Goal: Information Seeking & Learning: Learn about a topic

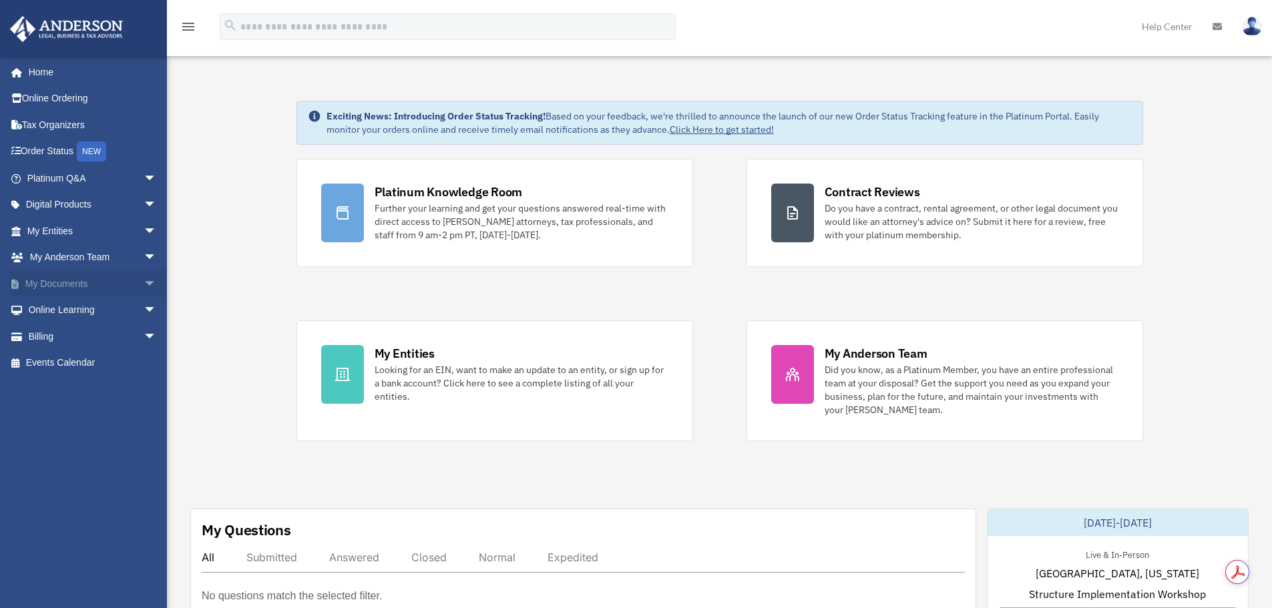
click at [97, 282] on link "My Documents arrow_drop_down" at bounding box center [93, 283] width 168 height 27
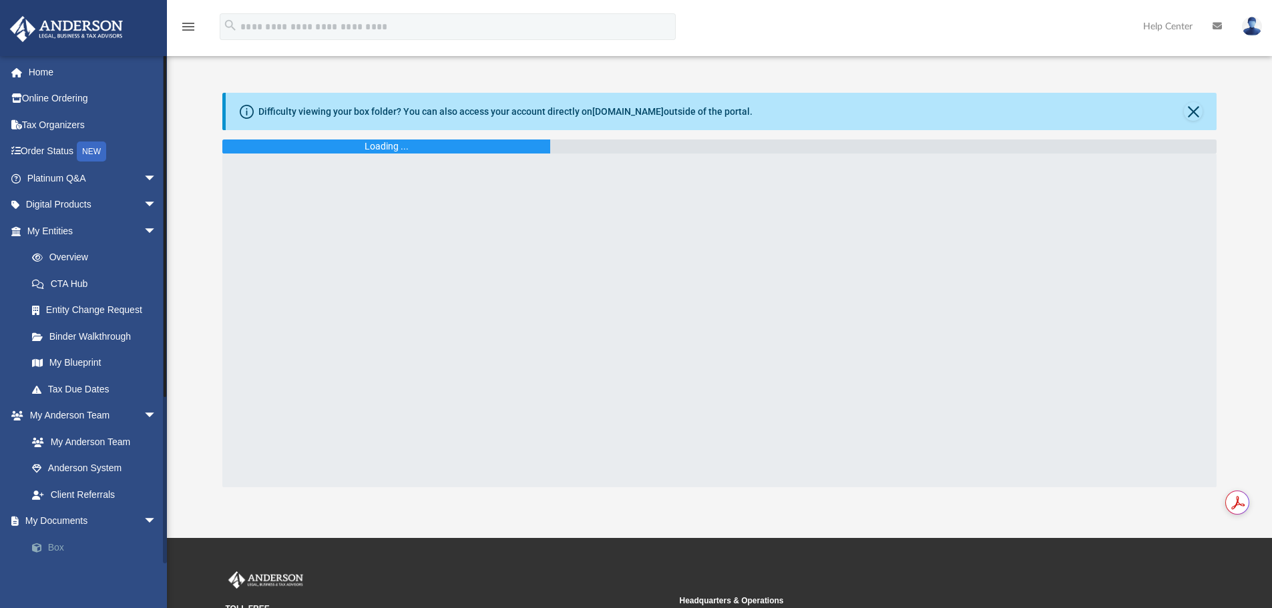
click at [48, 545] on link "Box" at bounding box center [98, 547] width 158 height 27
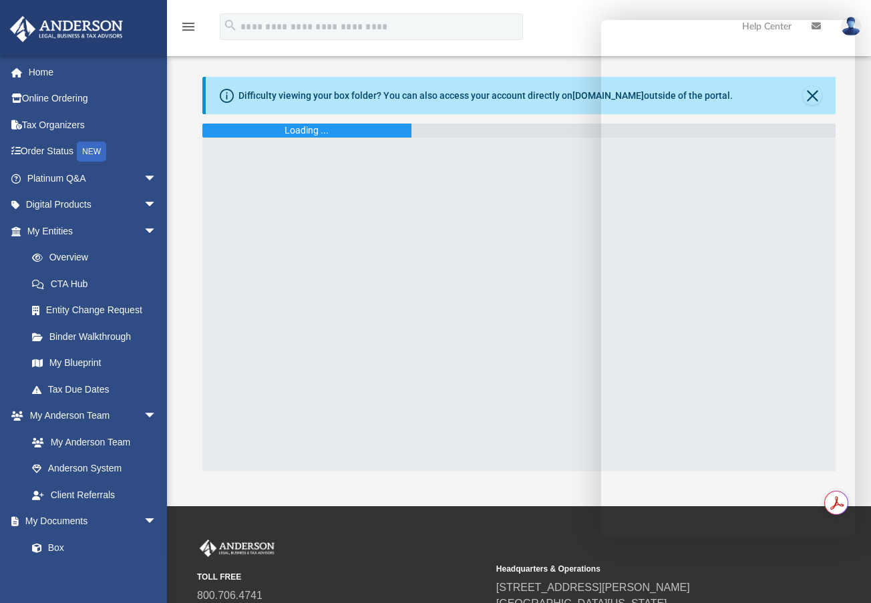
click at [493, 251] on div at bounding box center [519, 305] width 634 height 334
click at [493, 182] on div at bounding box center [519, 305] width 634 height 334
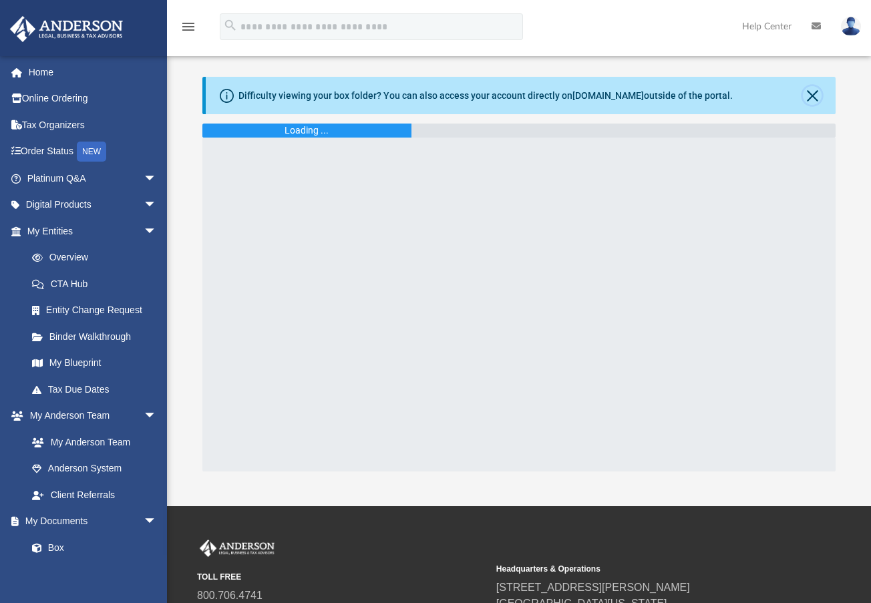
click at [818, 98] on button "Close" at bounding box center [811, 95] width 19 height 19
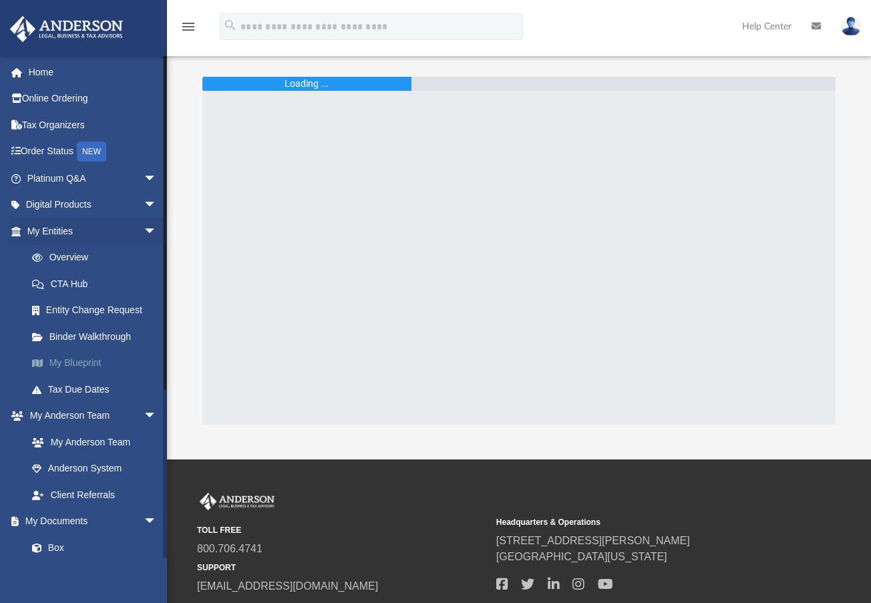
click at [80, 359] on link "My Blueprint" at bounding box center [98, 363] width 158 height 27
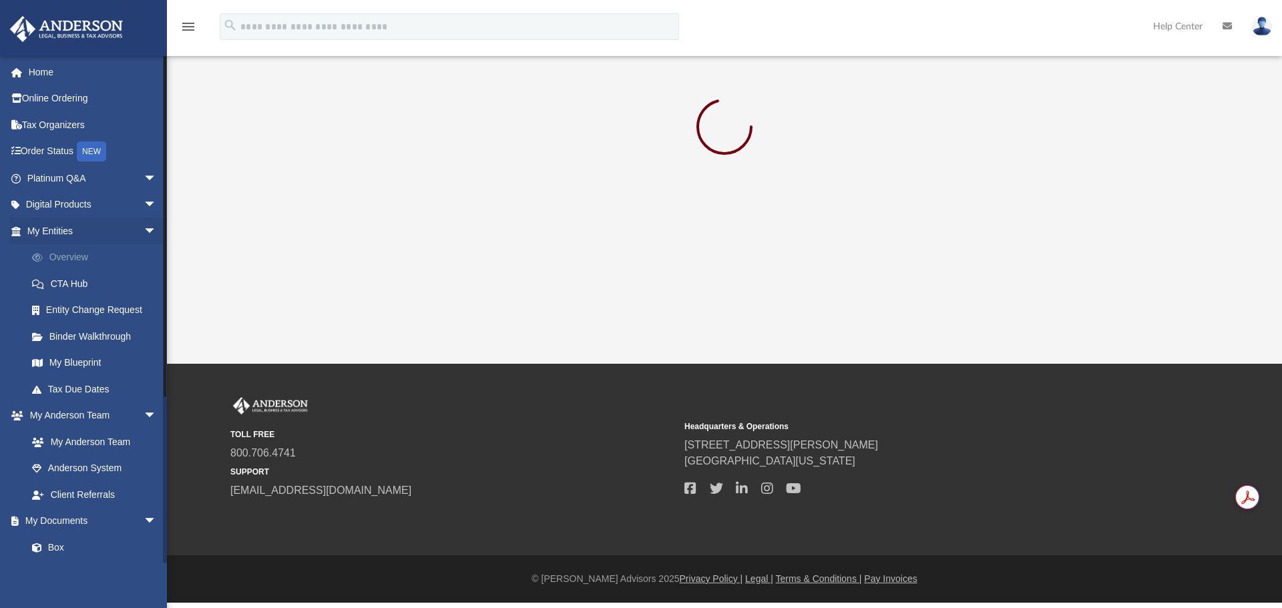
click at [87, 254] on link "Overview" at bounding box center [98, 257] width 158 height 27
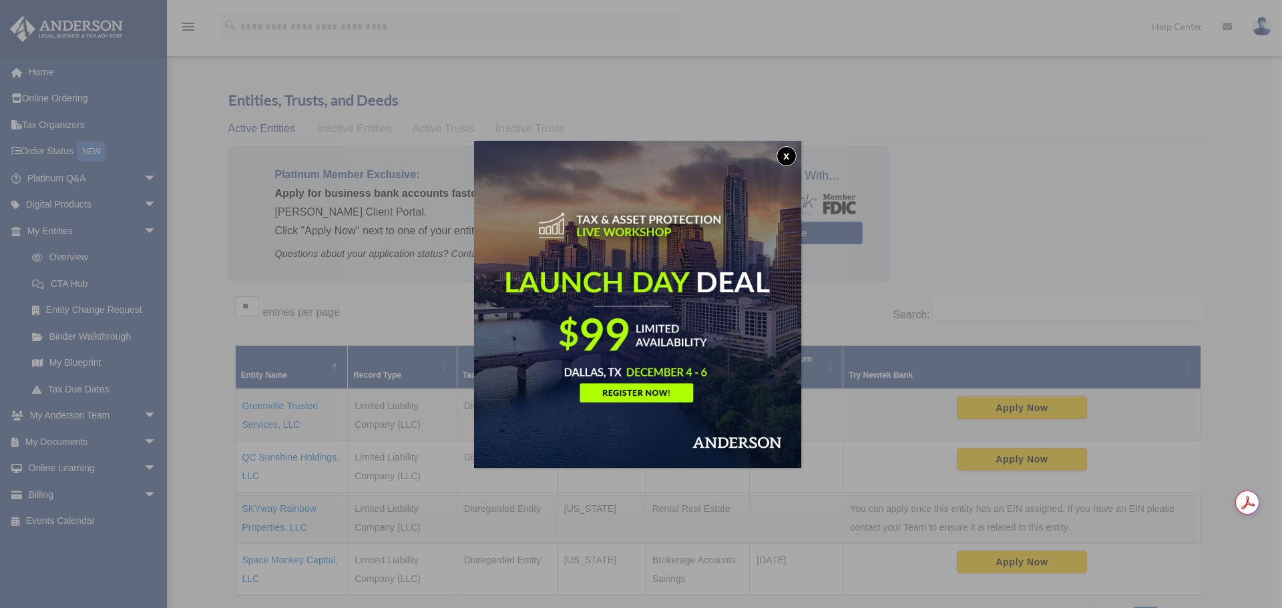
click at [791, 153] on button "x" at bounding box center [786, 156] width 20 height 20
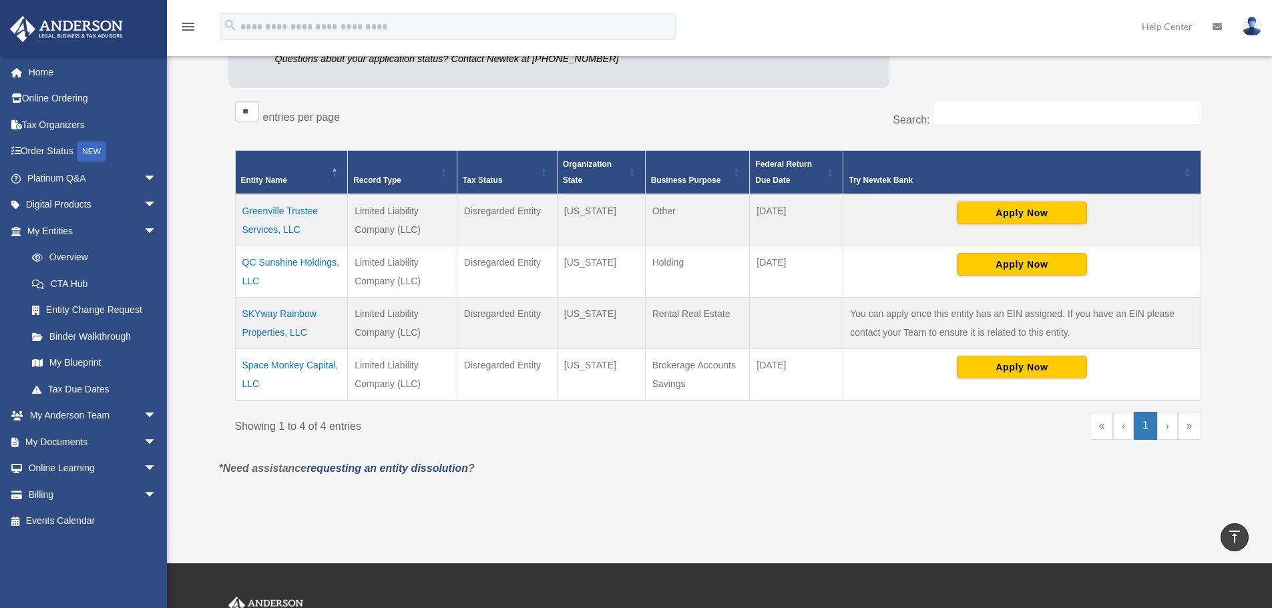
scroll to position [178, 0]
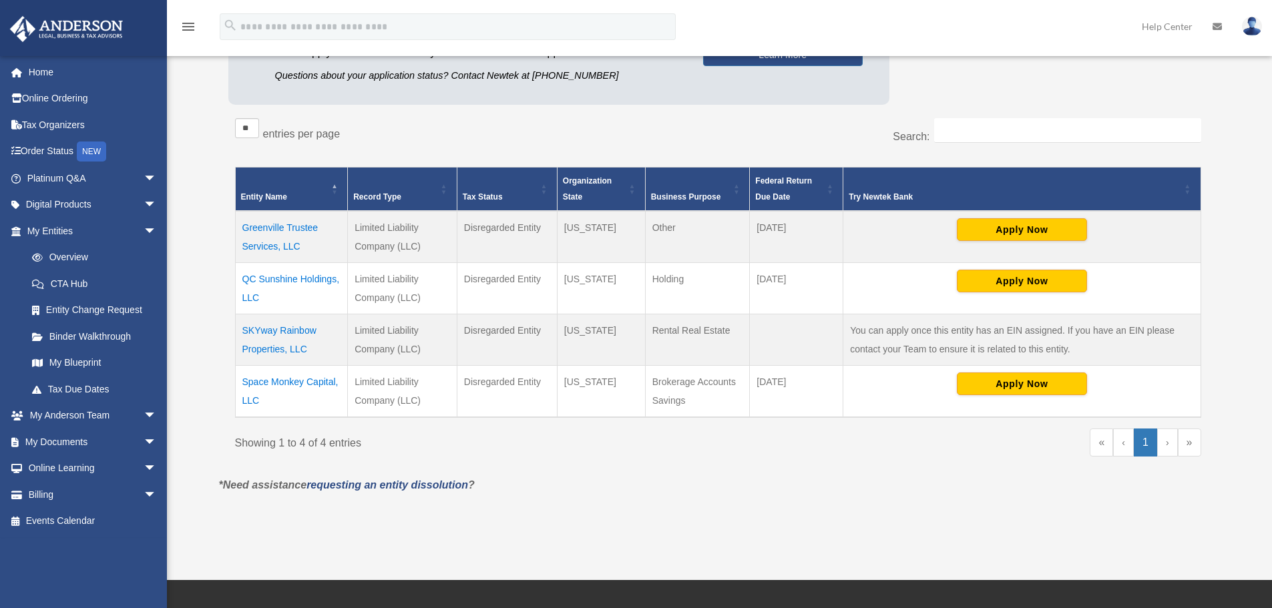
click at [264, 279] on td "QC Sunshine Holdings, LLC" at bounding box center [291, 288] width 113 height 51
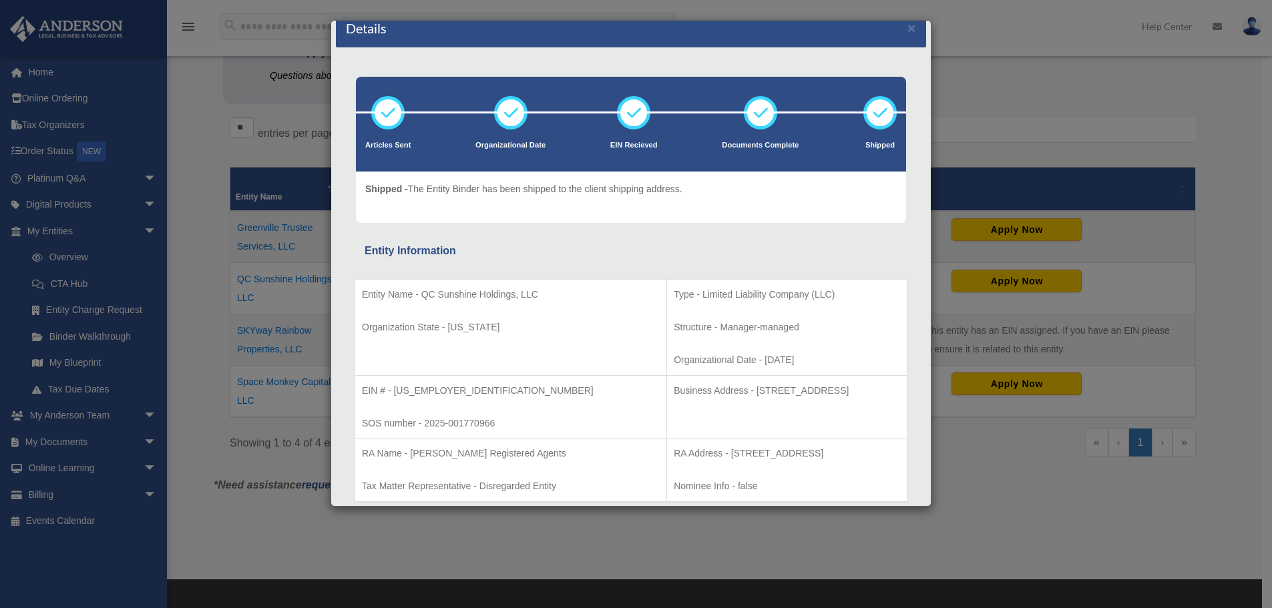
scroll to position [0, 0]
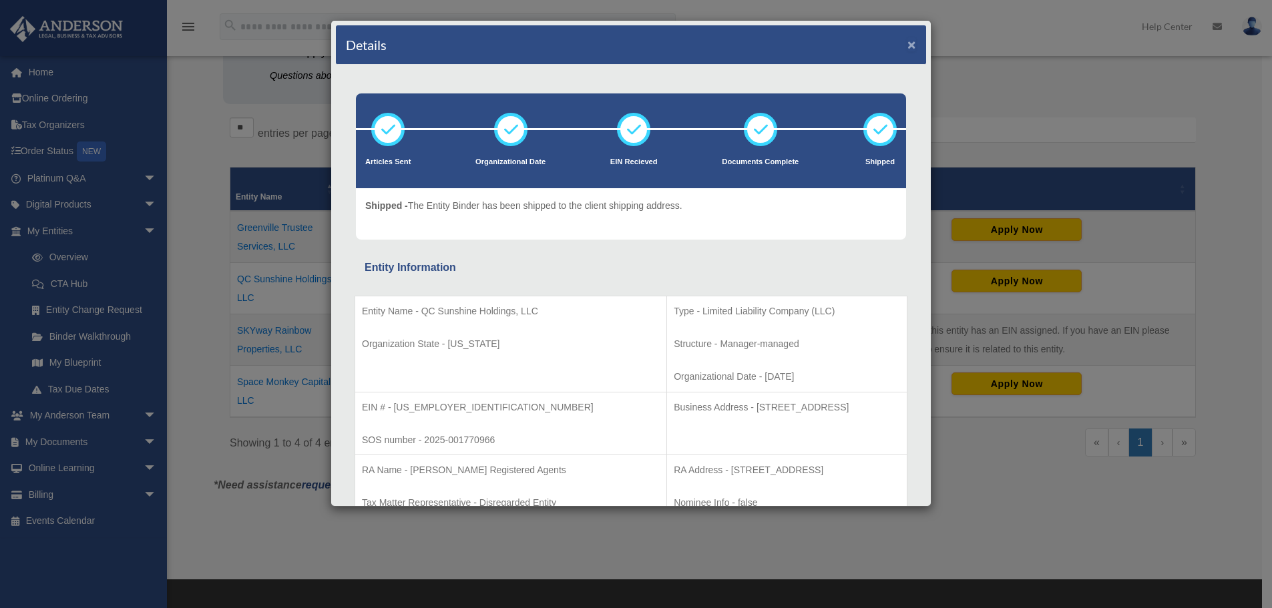
click at [907, 44] on button "×" at bounding box center [911, 44] width 9 height 14
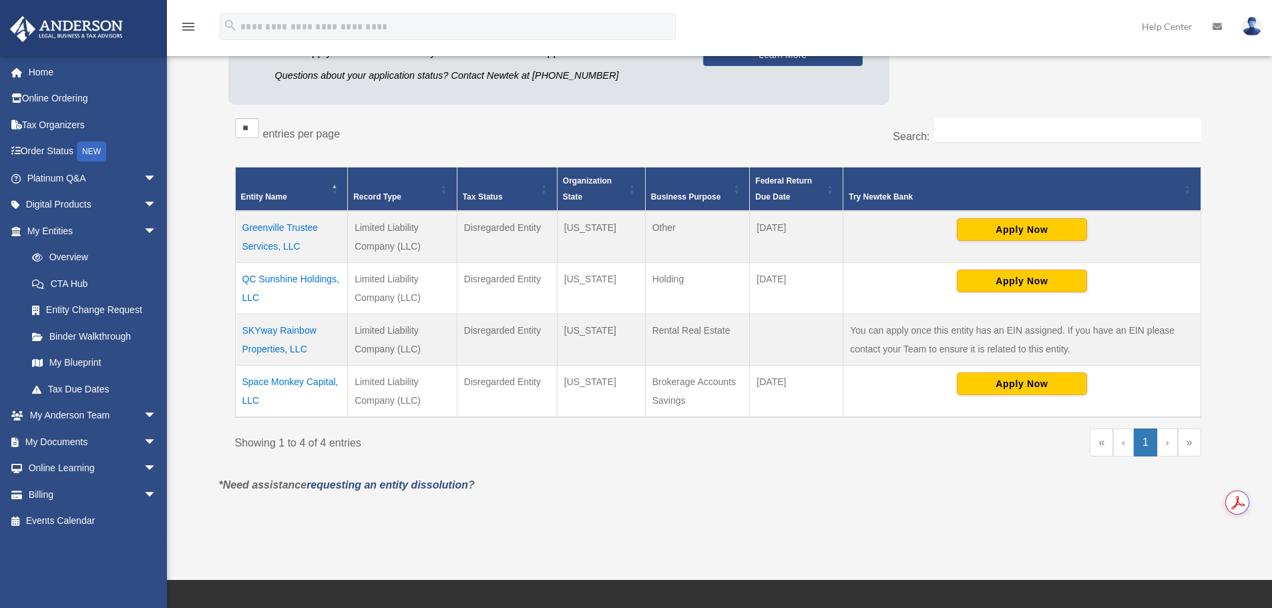
click at [278, 385] on td "Space Monkey Capital, LLC" at bounding box center [291, 392] width 113 height 52
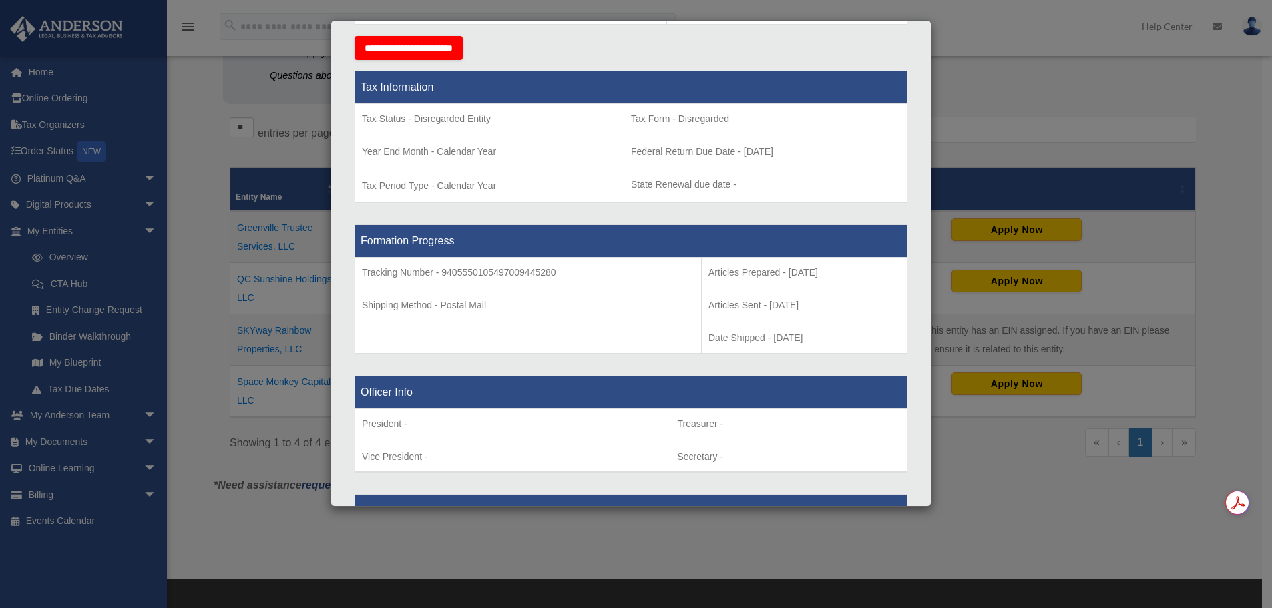
scroll to position [150, 0]
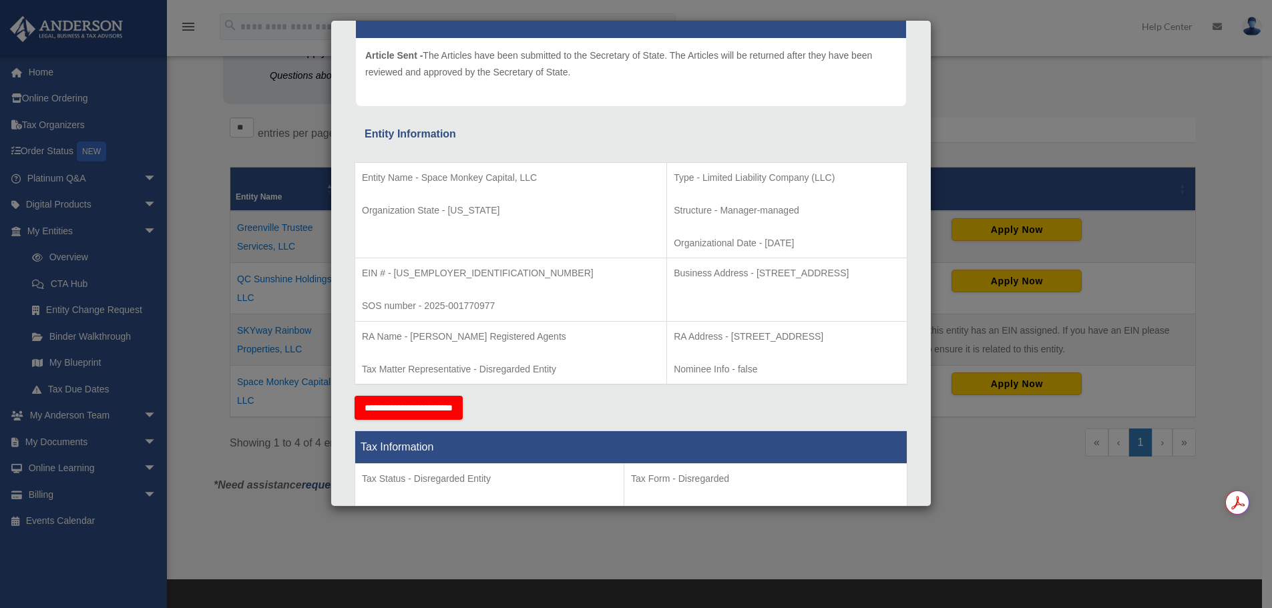
click at [1011, 59] on div "Details × Articles Sent Organizational Date" at bounding box center [636, 304] width 1272 height 608
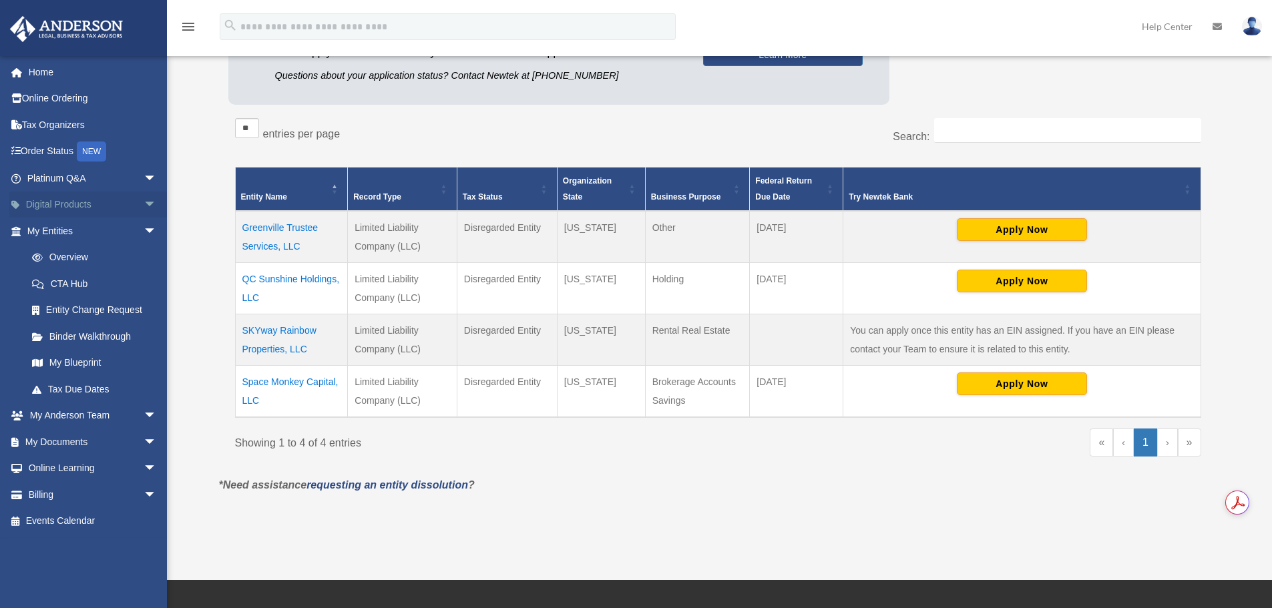
click at [144, 202] on span "arrow_drop_down" at bounding box center [157, 205] width 27 height 27
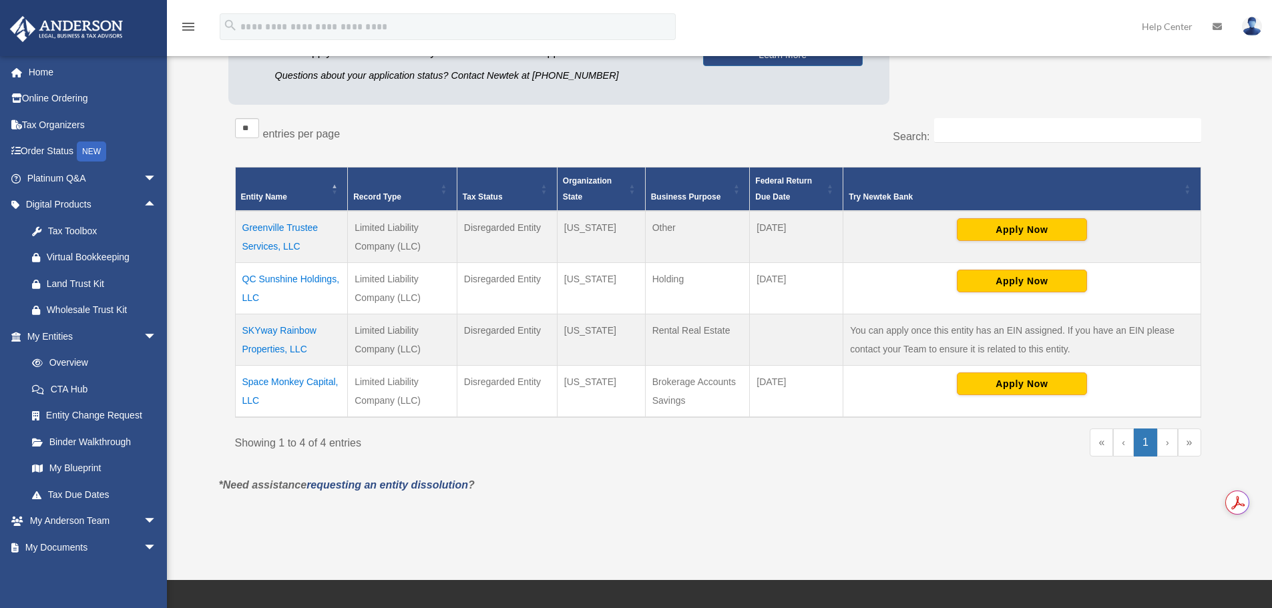
click at [261, 231] on td "Greenville Trustee Services, LLC" at bounding box center [291, 237] width 113 height 52
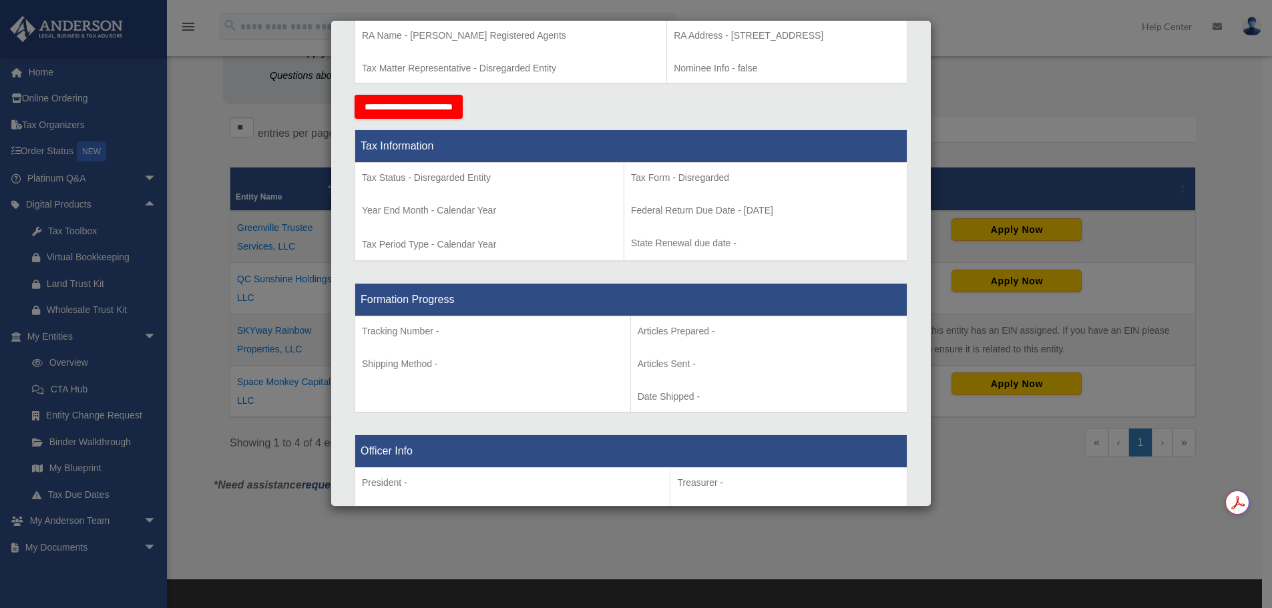
scroll to position [33, 0]
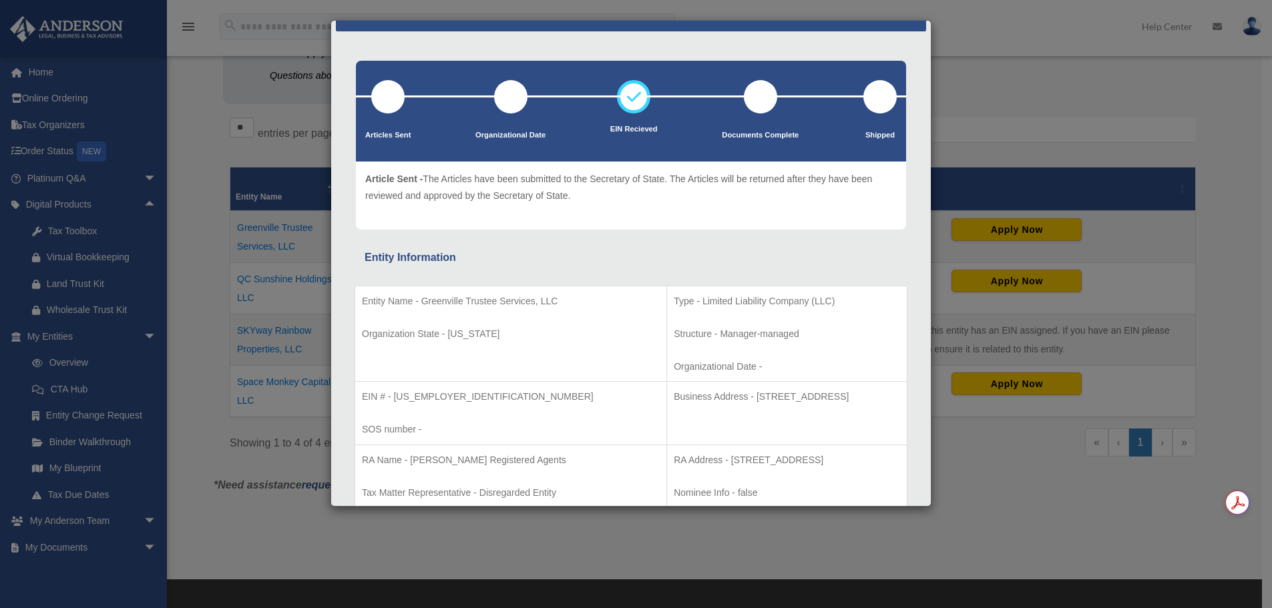
click at [978, 21] on div "Details × Articles Sent Organizational Date" at bounding box center [636, 304] width 1272 height 608
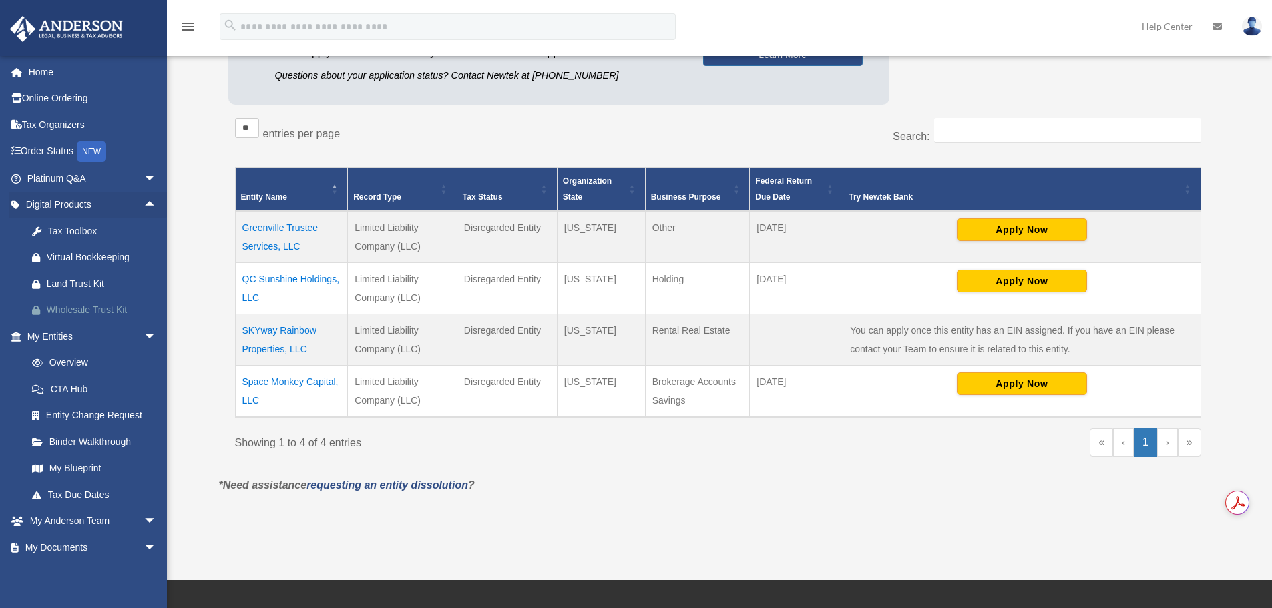
click at [102, 308] on div "Wholesale Trust Kit" at bounding box center [103, 310] width 113 height 17
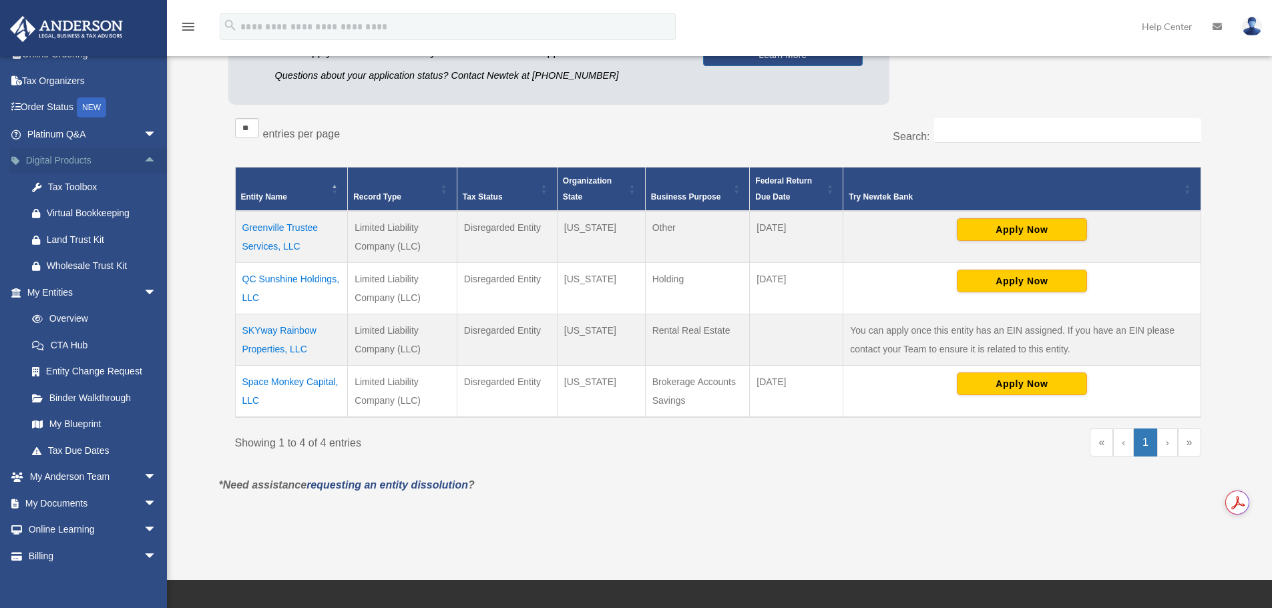
scroll to position [79, 0]
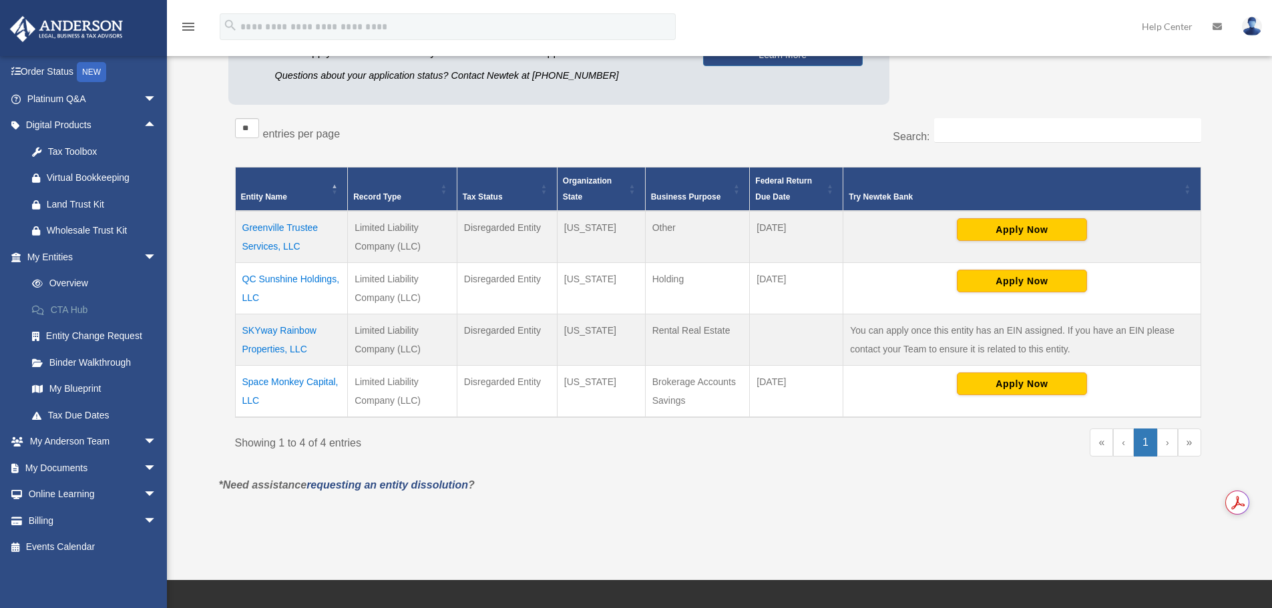
click at [90, 308] on link "CTA Hub" at bounding box center [98, 309] width 158 height 27
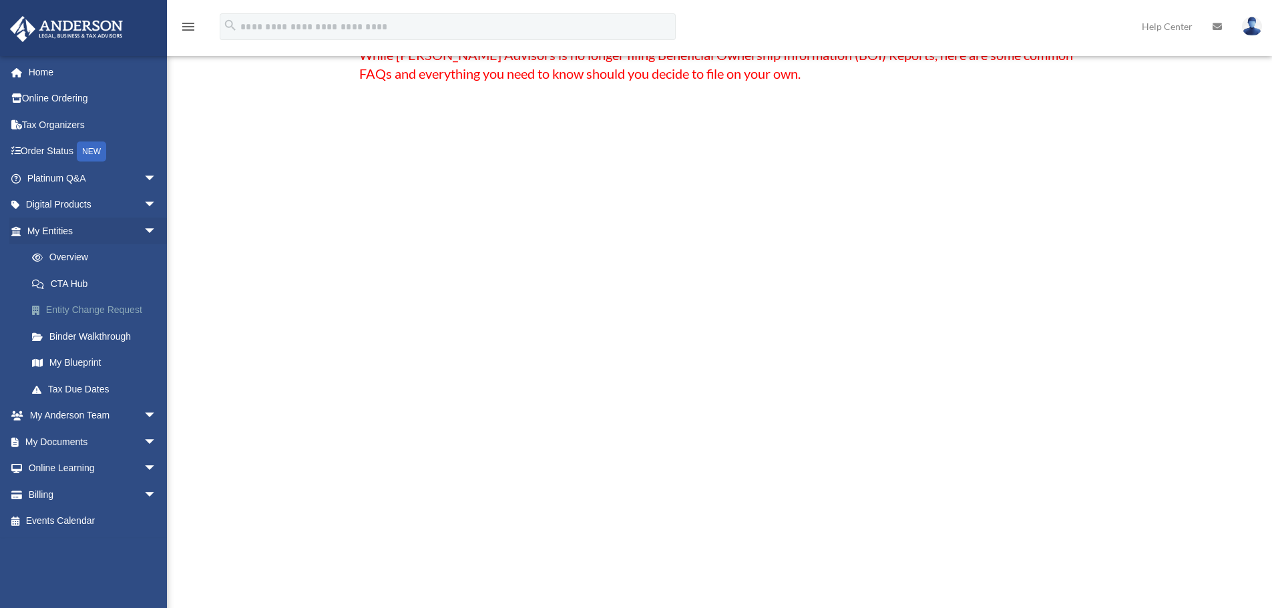
scroll to position [156, 0]
click at [84, 338] on link "Binder Walkthrough" at bounding box center [98, 336] width 158 height 27
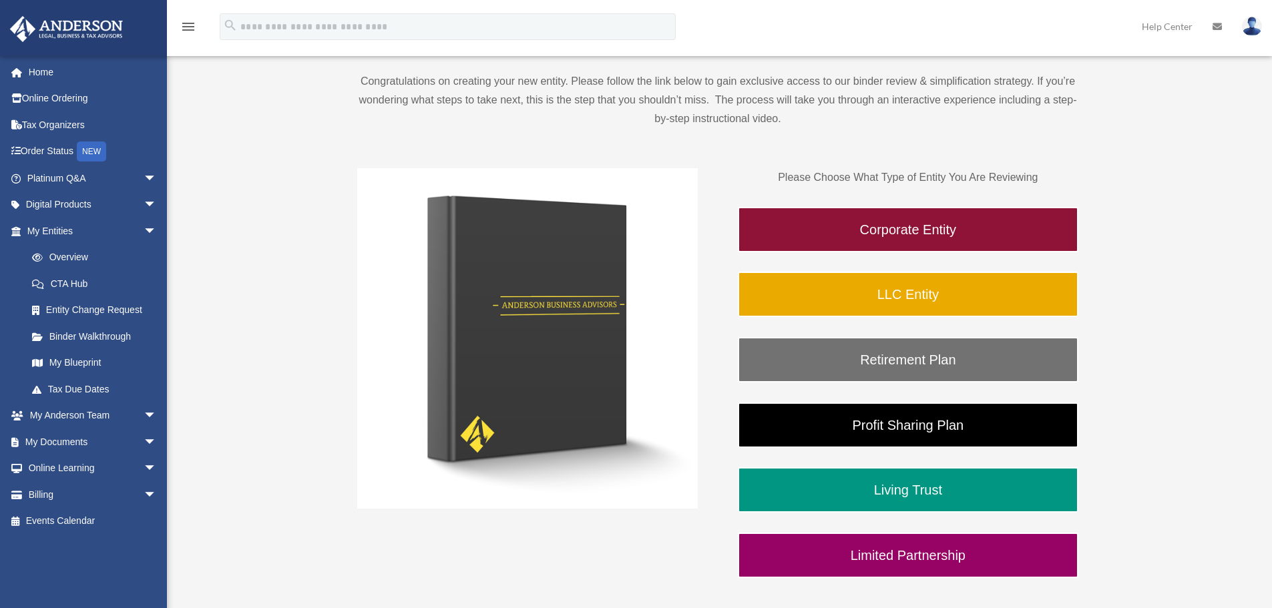
scroll to position [134, 0]
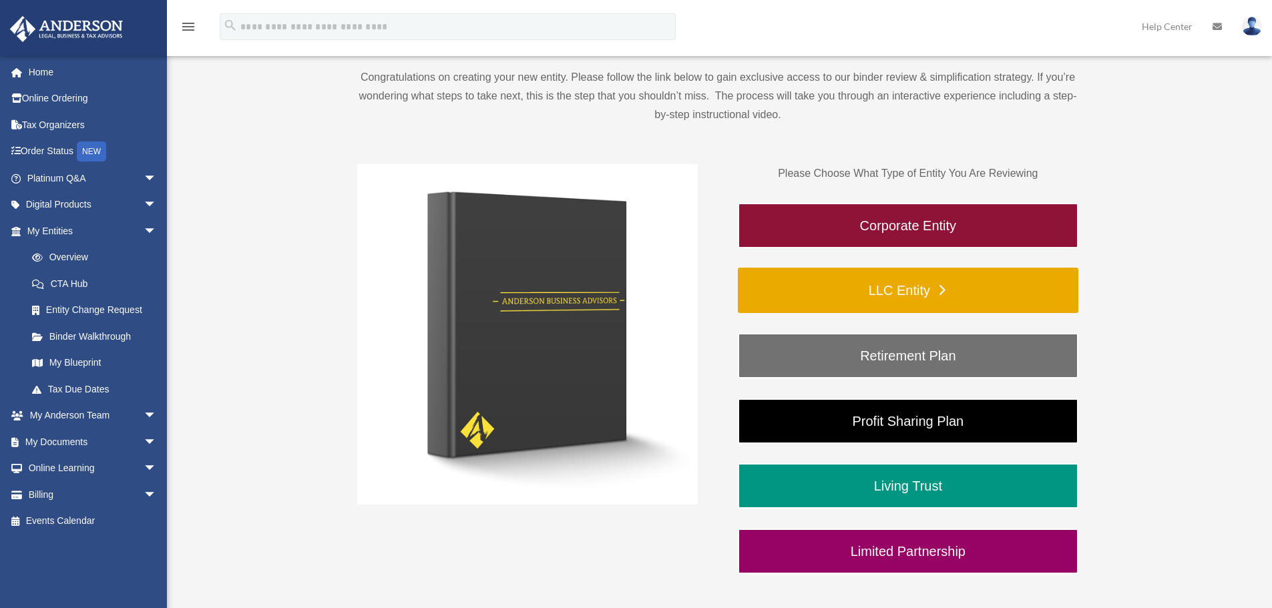
click at [903, 283] on link "LLC Entity" at bounding box center [908, 290] width 340 height 45
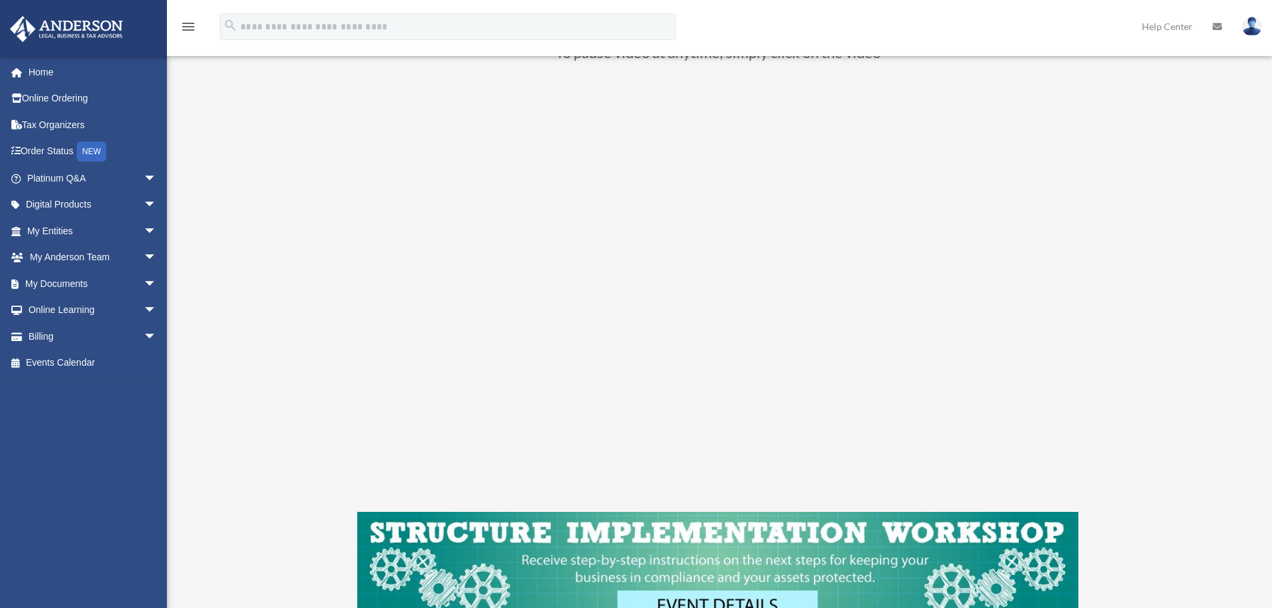
scroll to position [134, 0]
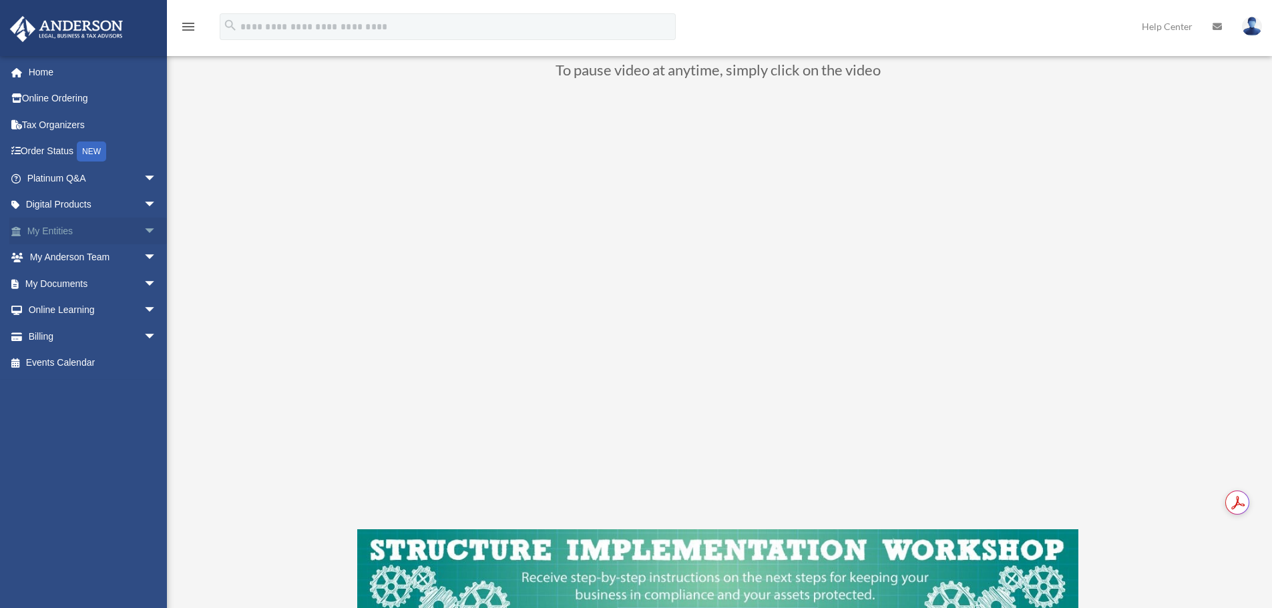
click at [80, 230] on link "My Entities arrow_drop_down" at bounding box center [93, 231] width 168 height 27
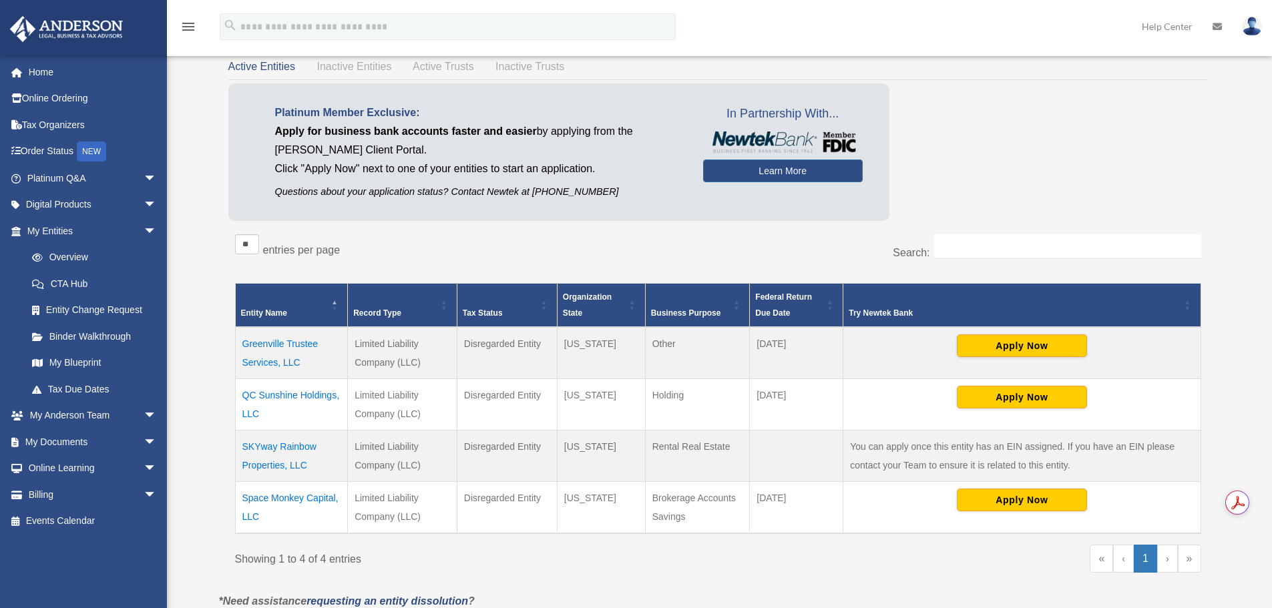
scroll to position [111, 0]
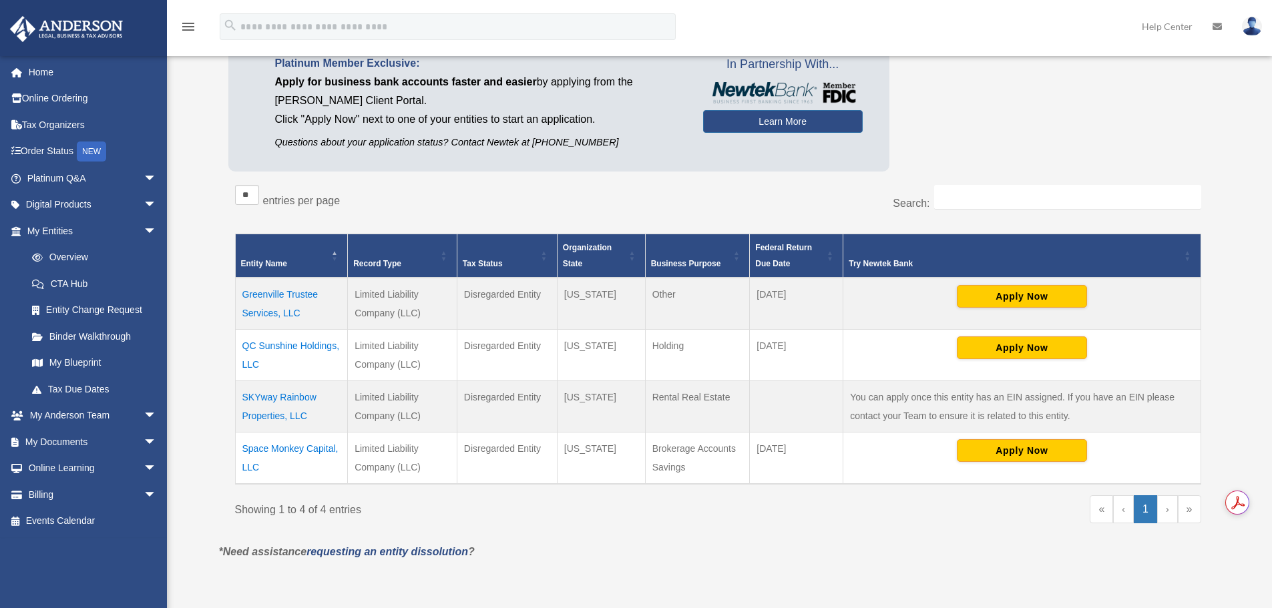
click at [278, 346] on td "QC Sunshine Holdings, LLC" at bounding box center [291, 355] width 113 height 51
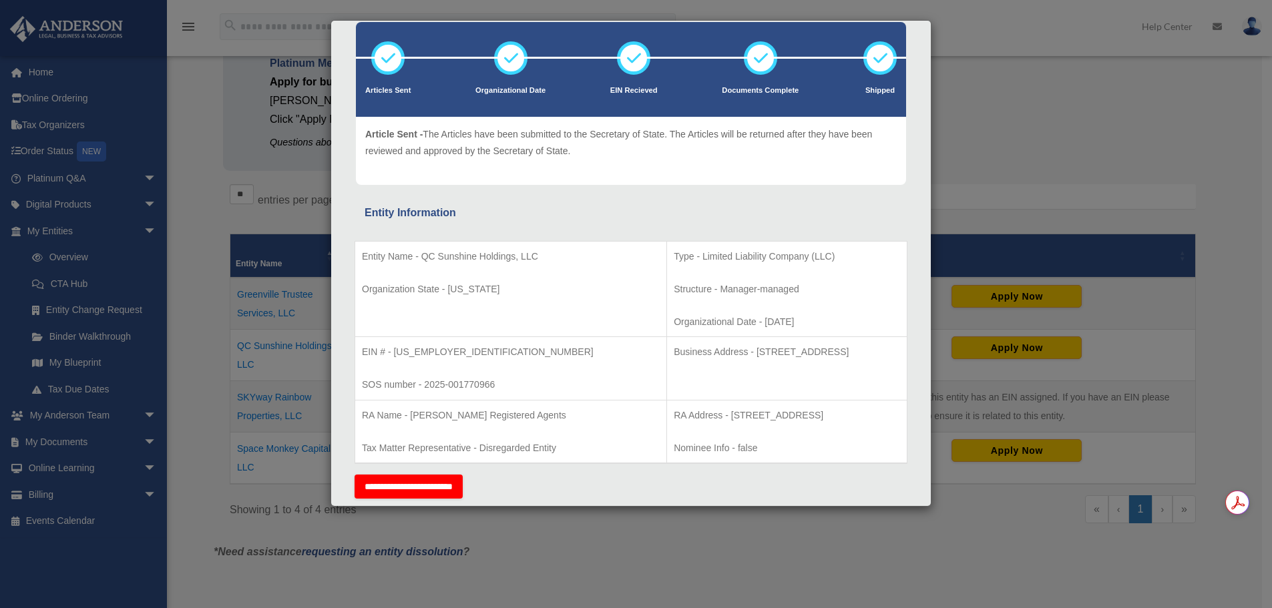
scroll to position [0, 0]
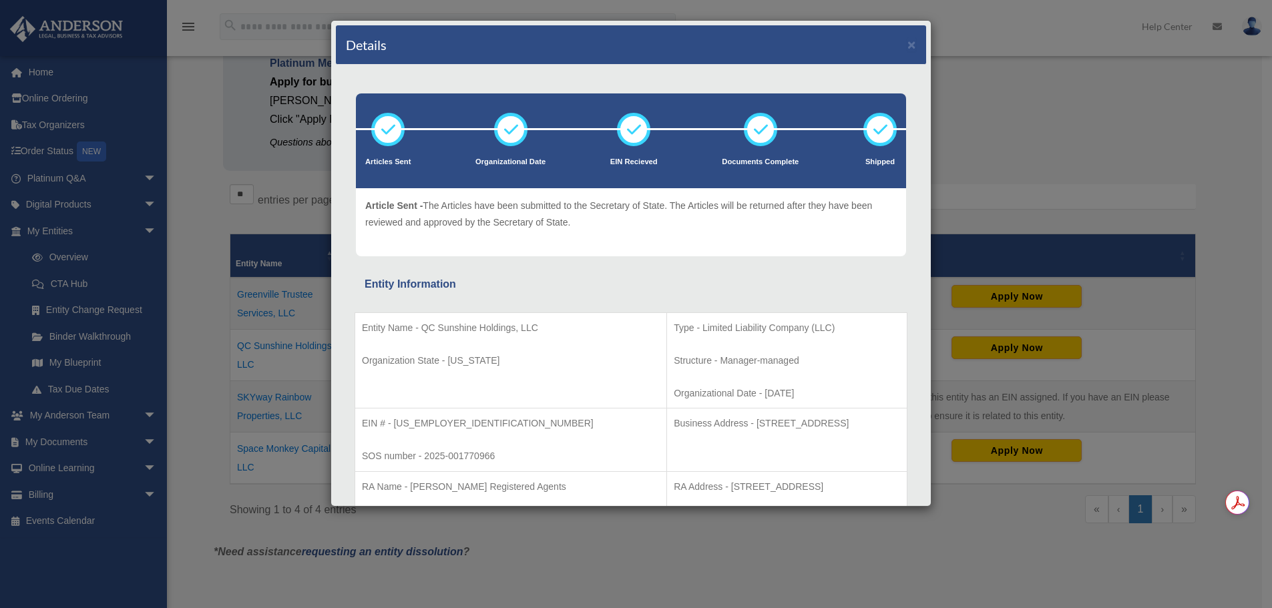
click at [906, 42] on div "Details ×" at bounding box center [631, 44] width 590 height 39
click at [907, 41] on button "×" at bounding box center [911, 44] width 9 height 14
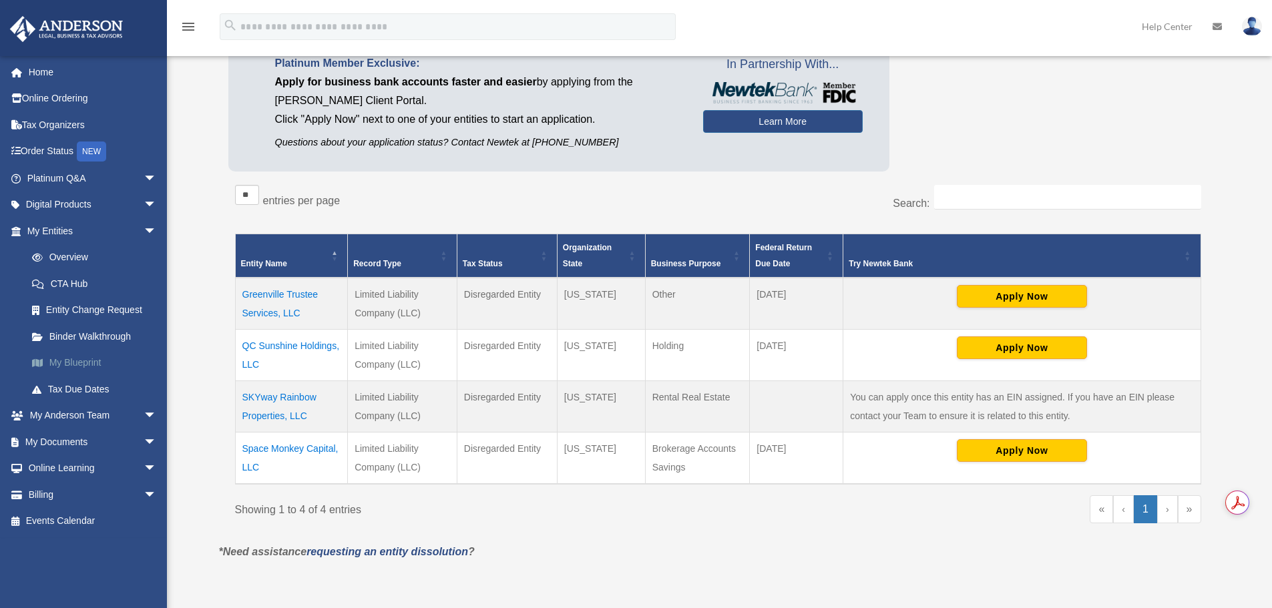
click at [66, 361] on link "My Blueprint" at bounding box center [98, 363] width 158 height 27
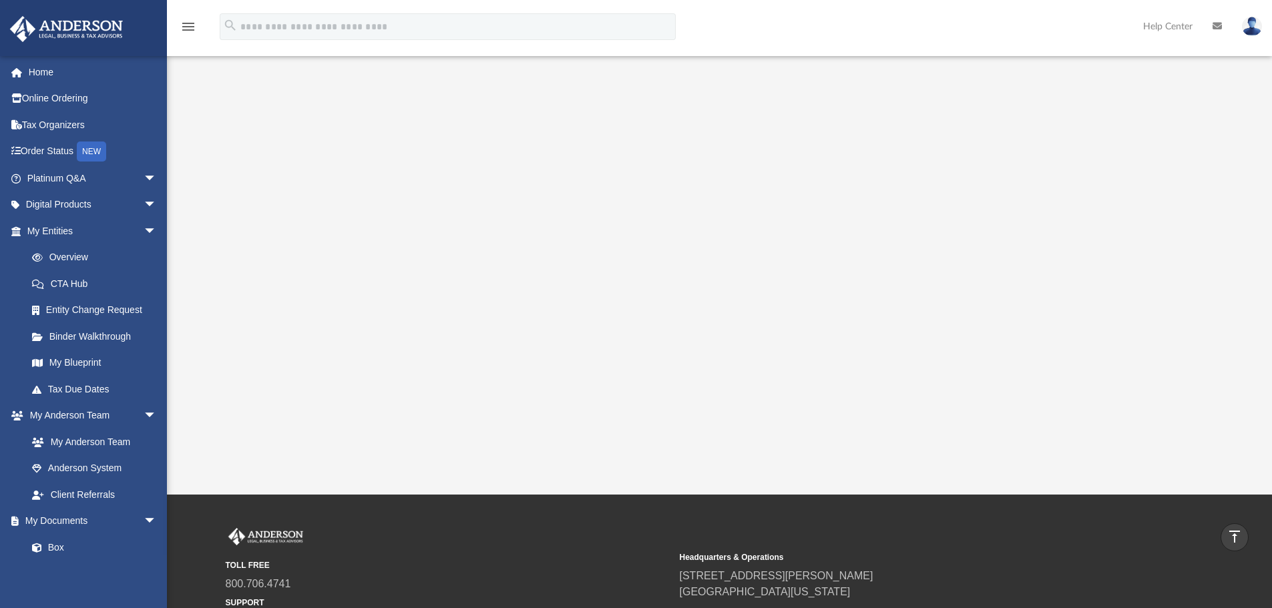
scroll to position [178, 0]
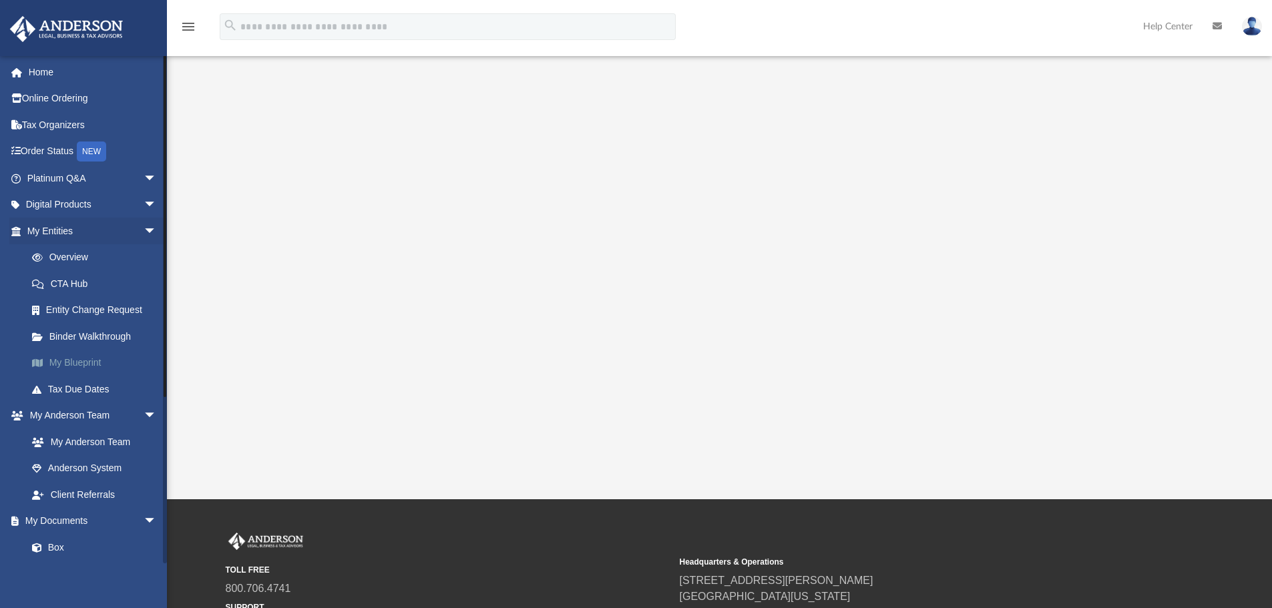
click at [92, 362] on link "My Blueprint" at bounding box center [98, 363] width 158 height 27
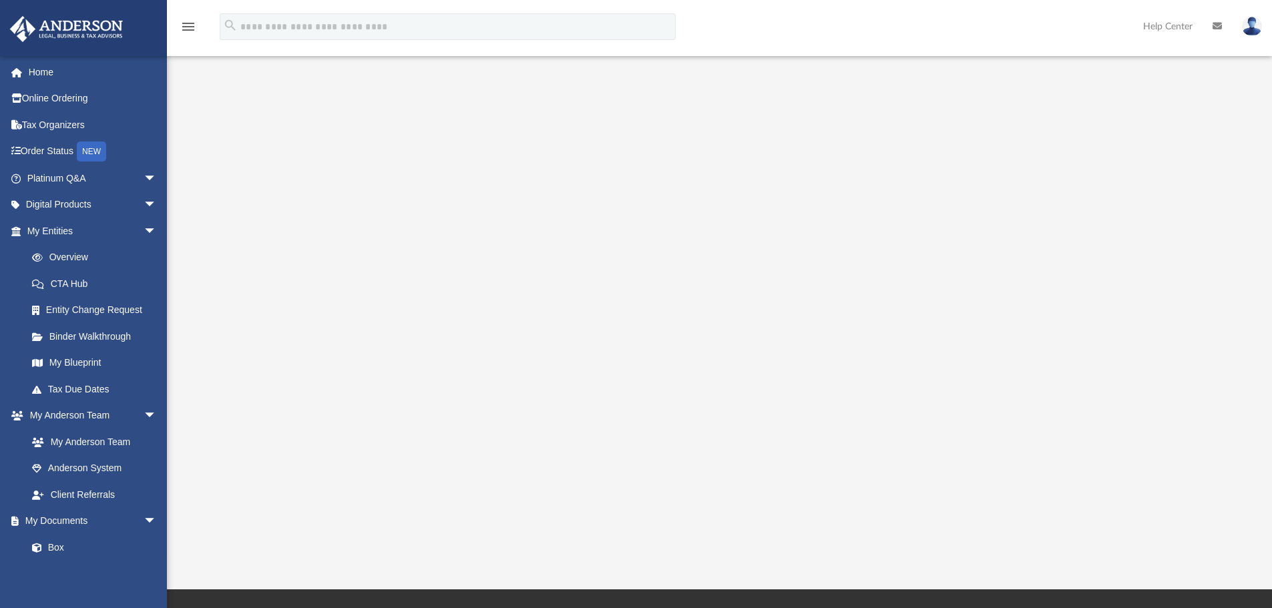
scroll to position [67, 0]
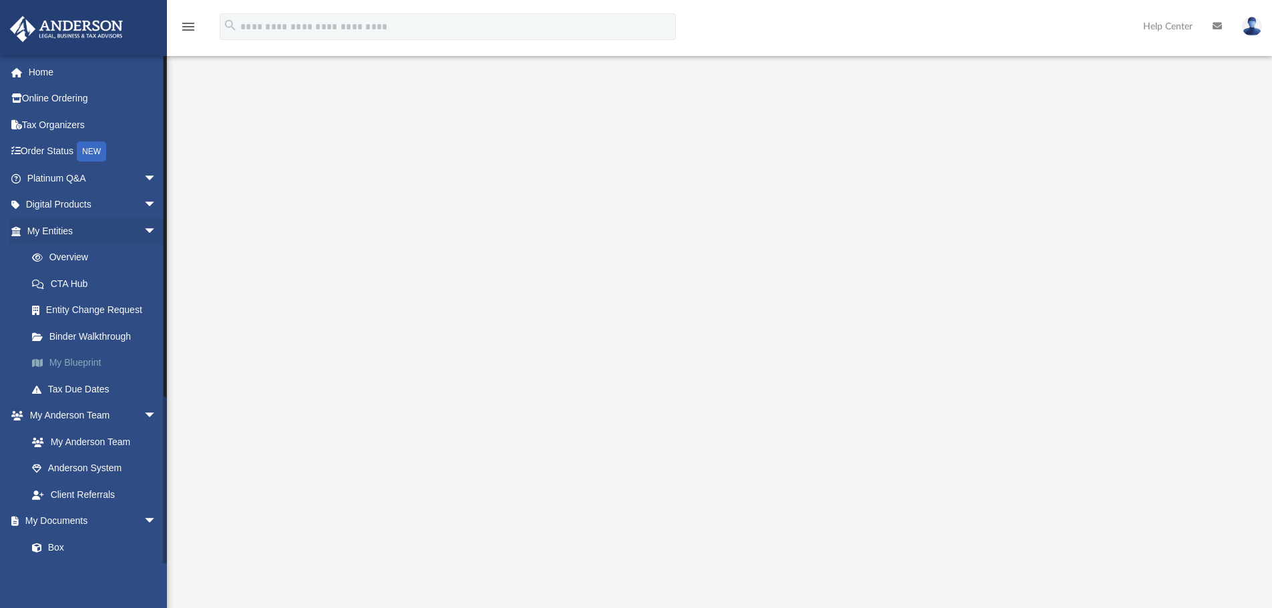
click at [91, 362] on link "My Blueprint" at bounding box center [98, 363] width 158 height 27
click at [76, 279] on link "CTA Hub" at bounding box center [98, 283] width 158 height 27
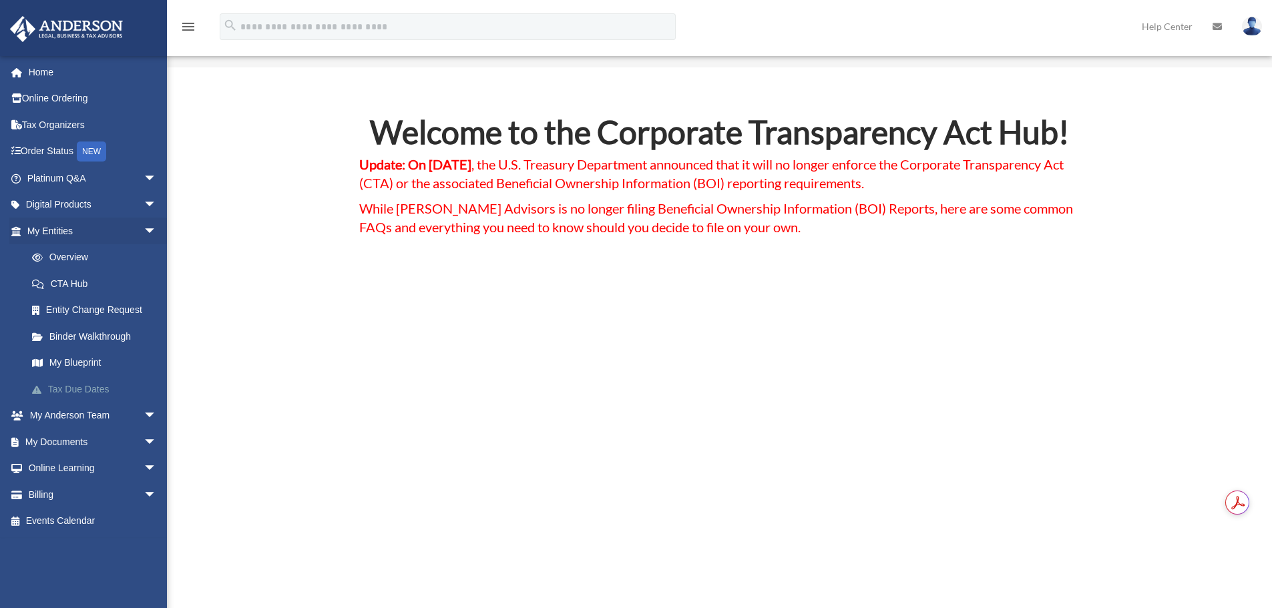
click at [103, 389] on link "Tax Due Dates" at bounding box center [98, 389] width 158 height 27
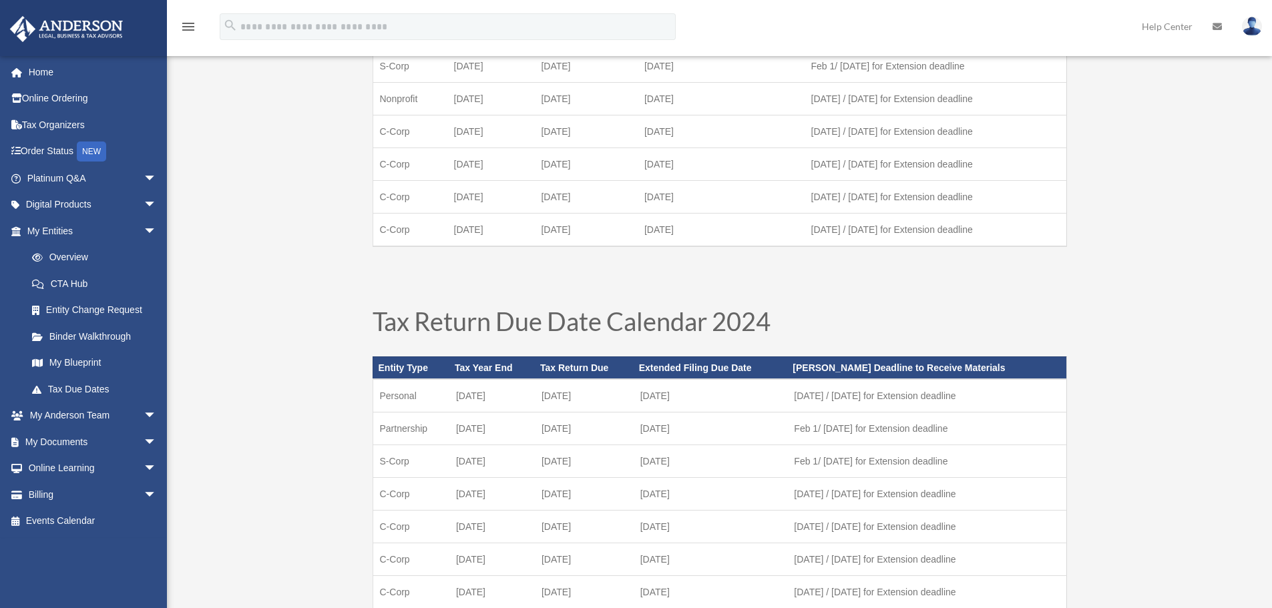
scroll to position [245, 0]
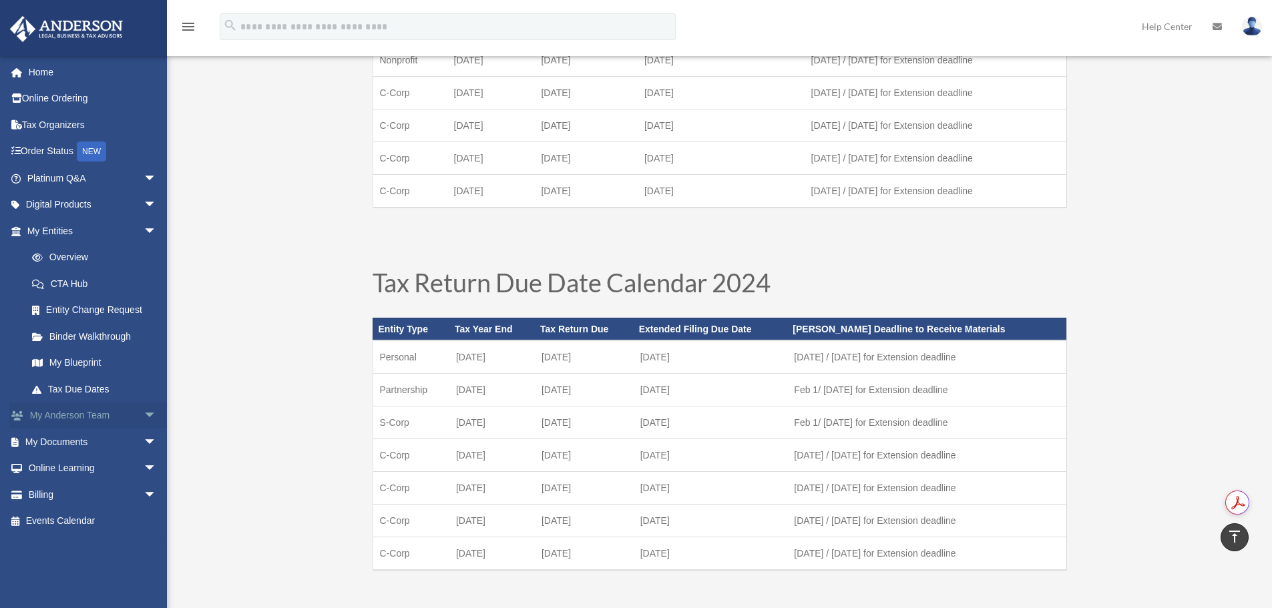
click at [144, 413] on span "arrow_drop_down" at bounding box center [157, 416] width 27 height 27
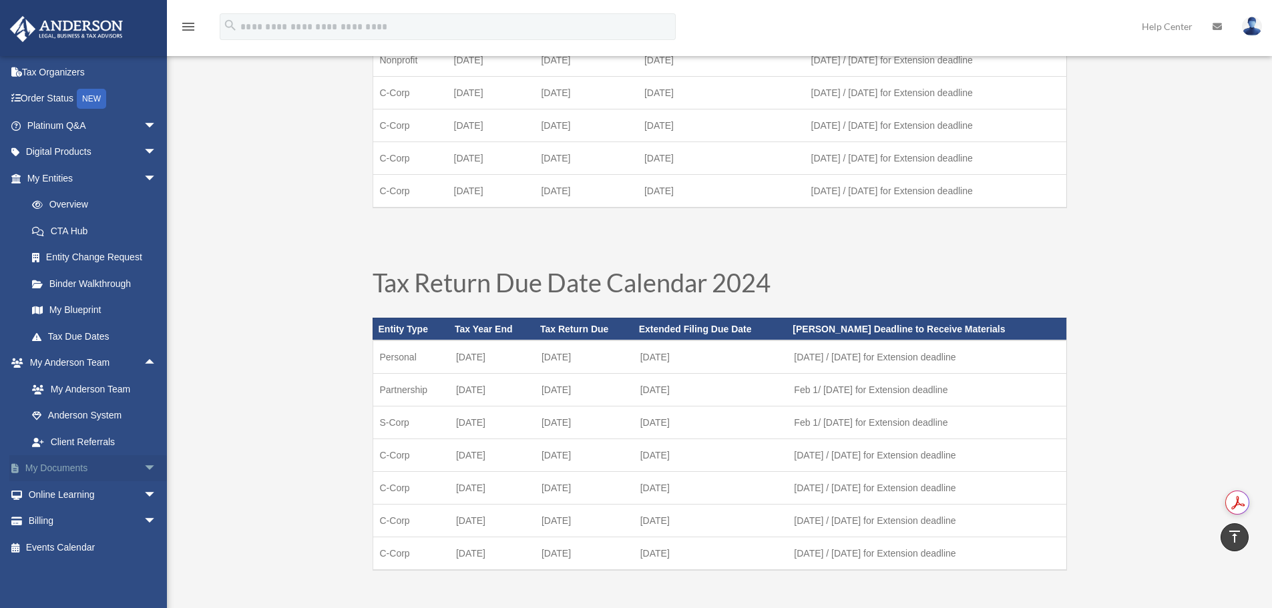
scroll to position [53, 0]
click at [144, 469] on span "arrow_drop_down" at bounding box center [157, 468] width 27 height 27
click at [85, 547] on link "Forms Library" at bounding box center [98, 546] width 158 height 27
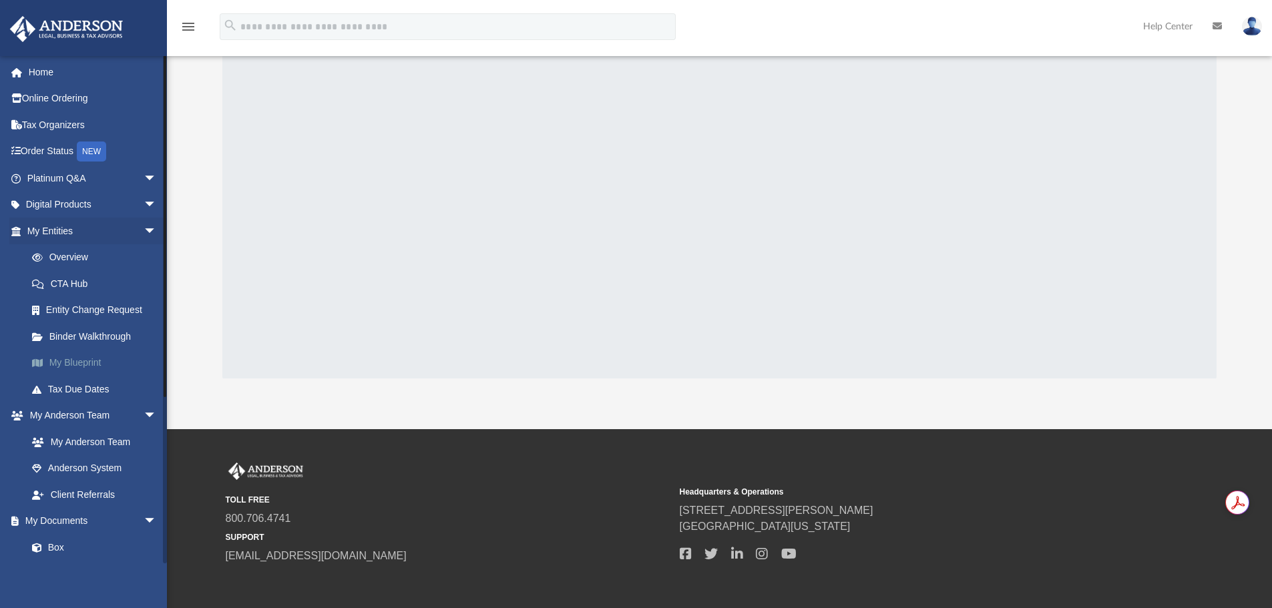
scroll to position [41, 0]
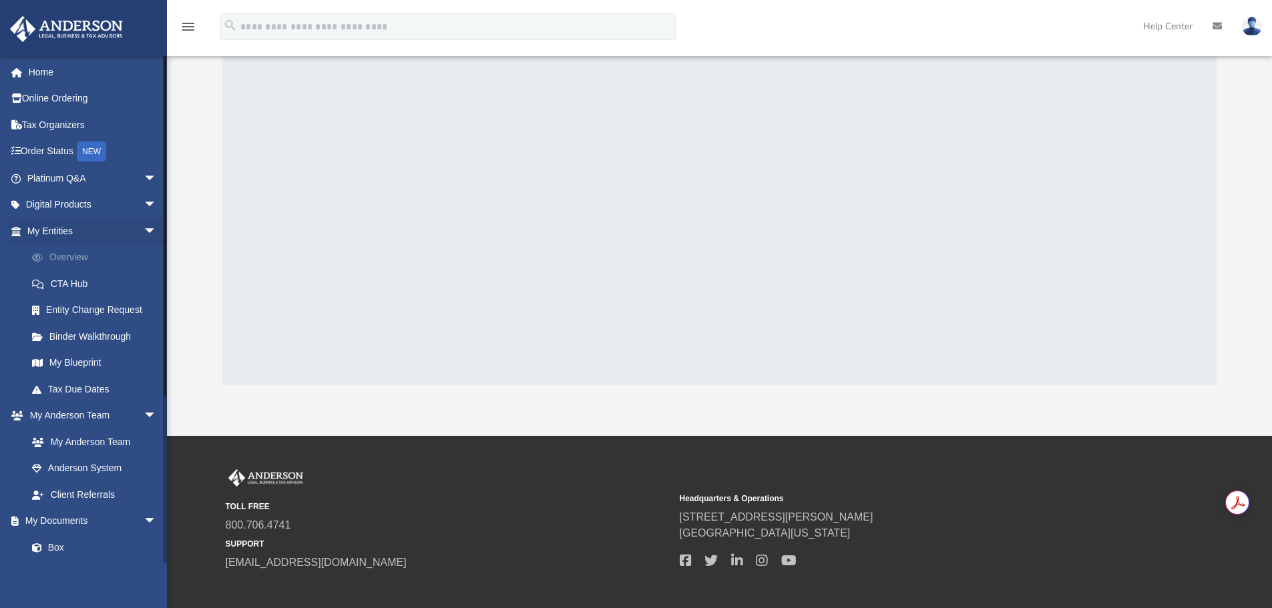
click at [81, 254] on link "Overview" at bounding box center [98, 257] width 158 height 27
